Goal: Communication & Community: Participate in discussion

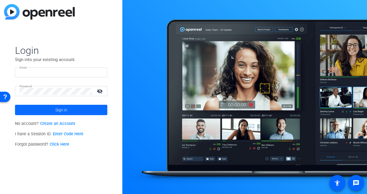
type input "shannon.feiszli@ey.com"
click at [69, 107] on span at bounding box center [61, 110] width 92 height 14
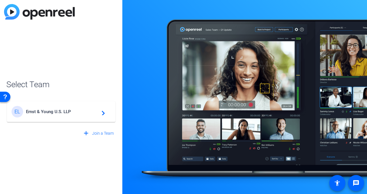
click at [67, 109] on span "Ernst & Young U.S. LLP" at bounding box center [62, 111] width 72 height 5
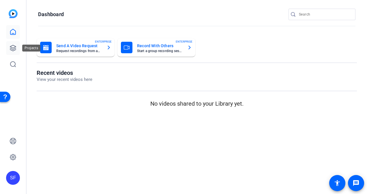
click at [13, 50] on icon at bounding box center [13, 48] width 6 height 6
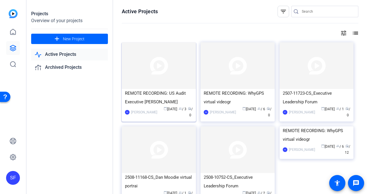
click at [163, 103] on div "REMOTE RECORDING: US Audit Executive Lea" at bounding box center [159, 97] width 68 height 17
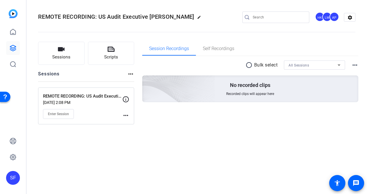
click at [125, 115] on mat-icon "more_horiz" at bounding box center [125, 115] width 7 height 7
click at [196, 116] on div at bounding box center [183, 97] width 367 height 194
click at [12, 48] on icon at bounding box center [13, 48] width 7 height 7
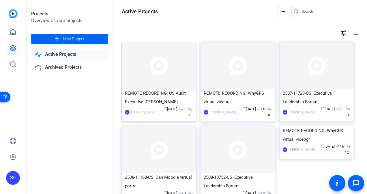
click at [141, 103] on div "REMOTE RECORDING: US Audit Executive Lea" at bounding box center [159, 97] width 68 height 17
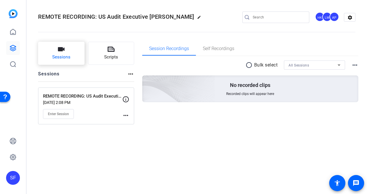
click at [63, 57] on span "Sessions" at bounding box center [61, 57] width 18 height 7
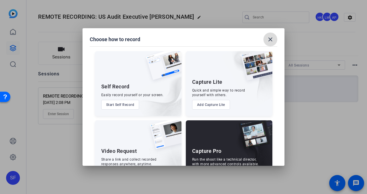
click at [269, 37] on mat-icon "close" at bounding box center [270, 39] width 7 height 7
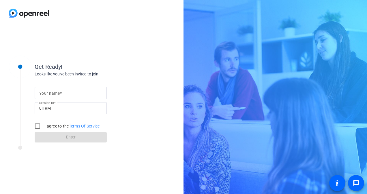
click at [75, 91] on input "Your name" at bounding box center [70, 93] width 63 height 7
type input "[PERSON_NAME]"
click at [35, 124] on input "I agree to the Terms Of Service" at bounding box center [38, 127] width 12 height 12
checkbox input "true"
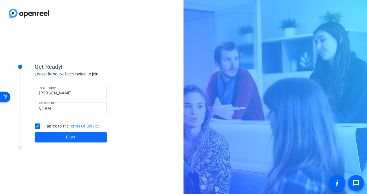
click at [53, 137] on span at bounding box center [71, 138] width 72 height 14
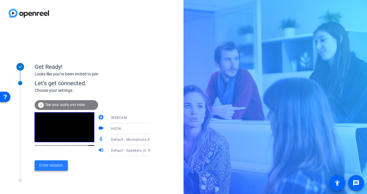
click at [54, 167] on span "Enter session" at bounding box center [51, 166] width 24 height 6
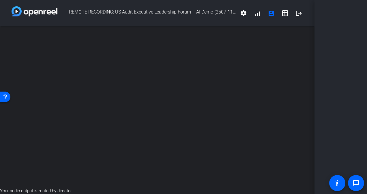
click at [38, 126] on div "open_in_new" at bounding box center [157, 107] width 314 height 161
click at [258, 14] on span at bounding box center [257, 13] width 14 height 14
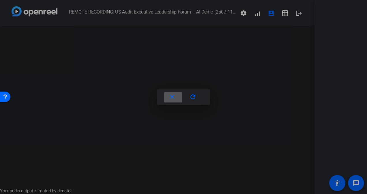
click at [202, 88] on div at bounding box center [183, 97] width 367 height 194
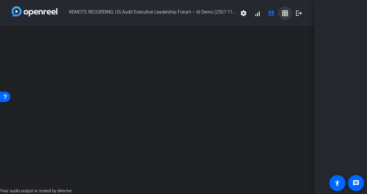
click at [283, 16] on mat-icon "grid_on" at bounding box center [284, 13] width 7 height 7
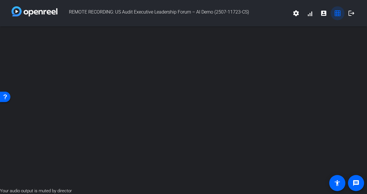
click at [336, 14] on mat-icon "grid_on" at bounding box center [337, 13] width 7 height 7
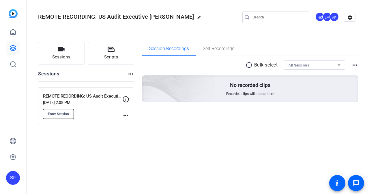
click at [60, 112] on span "Enter Session" at bounding box center [58, 114] width 21 height 5
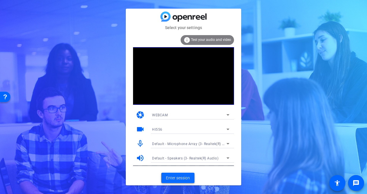
click at [176, 179] on span "Enter session" at bounding box center [178, 178] width 24 height 6
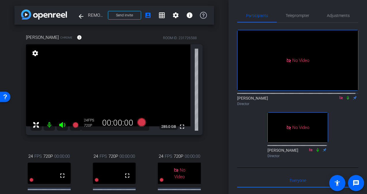
click at [347, 100] on icon at bounding box center [348, 98] width 2 height 4
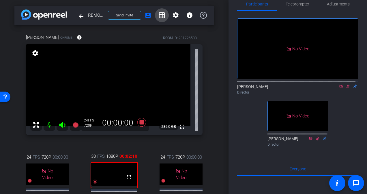
click at [159, 13] on mat-icon "grid_on" at bounding box center [161, 15] width 7 height 7
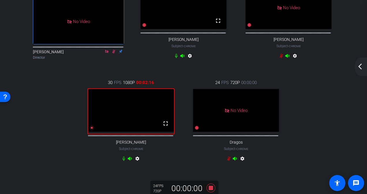
scroll to position [64, 0]
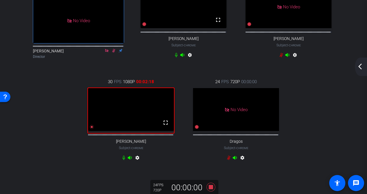
click at [149, 112] on video at bounding box center [131, 109] width 86 height 43
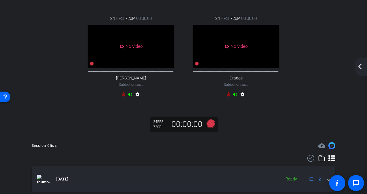
scroll to position [0, 0]
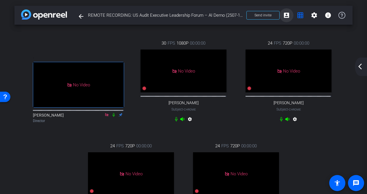
click at [285, 17] on mat-icon "account_box" at bounding box center [286, 15] width 7 height 7
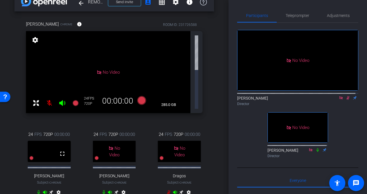
scroll to position [14, 0]
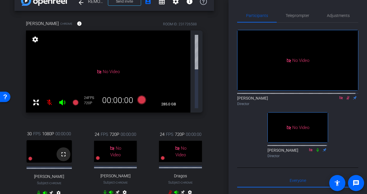
click at [67, 148] on span at bounding box center [64, 155] width 14 height 14
click at [50, 191] on icon at bounding box center [51, 193] width 4 height 4
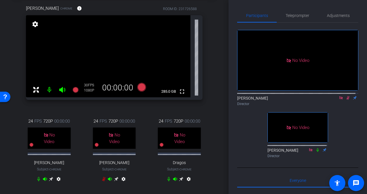
scroll to position [29, 0]
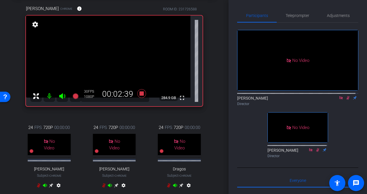
click at [346, 100] on icon at bounding box center [347, 98] width 5 height 4
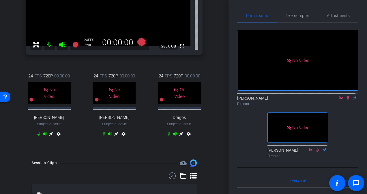
scroll to position [80, 0]
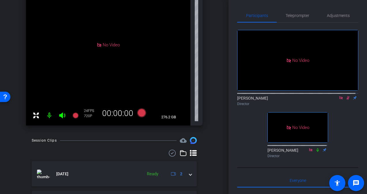
click at [345, 100] on icon at bounding box center [347, 98] width 5 height 4
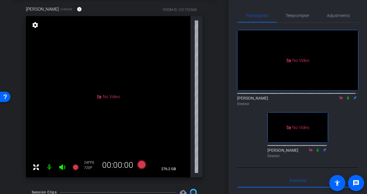
scroll to position [28, 0]
click at [347, 100] on icon at bounding box center [348, 98] width 2 height 4
click at [346, 100] on icon at bounding box center [347, 98] width 3 height 4
click at [347, 100] on icon at bounding box center [348, 98] width 2 height 4
click at [346, 100] on icon at bounding box center [347, 98] width 3 height 4
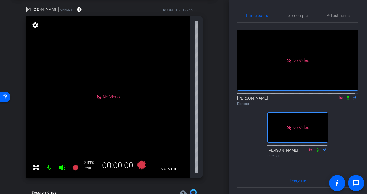
click at [347, 100] on icon at bounding box center [348, 98] width 2 height 4
click at [346, 100] on icon at bounding box center [347, 98] width 3 height 4
